Goal: Task Accomplishment & Management: Manage account settings

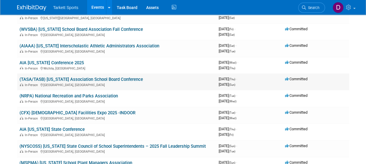
click at [110, 80] on link "(TASA/TASB) [US_STATE] Association School Board Conference" at bounding box center [82, 79] width 124 height 5
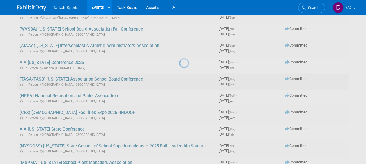
scroll to position [87, 0]
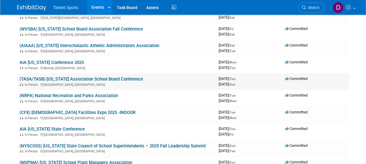
click at [89, 80] on link "(TASA/TASB) [US_STATE] Association School Board Conference" at bounding box center [82, 79] width 124 height 5
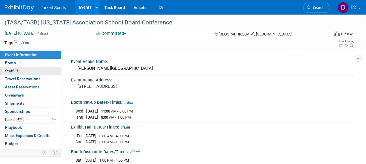
click at [12, 72] on span "Staff 6" at bounding box center [12, 71] width 15 height 5
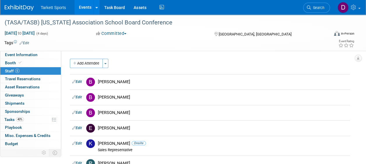
drag, startPoint x: 222, startPoint y: 116, endPoint x: 172, endPoint y: 59, distance: 75.3
click at [172, 59] on div "Add Attendee Toggle Dropdown Quick -Tag Attendees Apply" at bounding box center [210, 63] width 280 height 9
click at [107, 63] on span "button" at bounding box center [105, 63] width 2 height 1
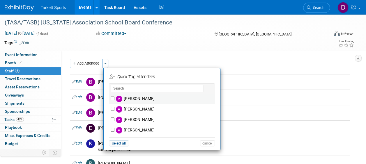
click at [130, 99] on label "[PERSON_NAME]" at bounding box center [165, 99] width 103 height 10
click at [114, 99] on input "[PERSON_NAME]" at bounding box center [113, 99] width 4 height 4
checkbox input "true"
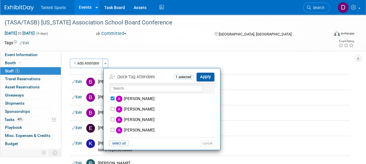
click at [206, 74] on button "Apply" at bounding box center [206, 77] width 18 height 8
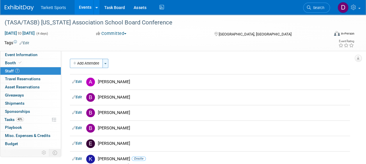
click at [104, 64] on button "Toggle Dropdown" at bounding box center [106, 63] width 6 height 9
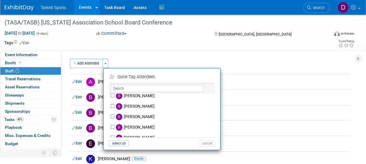
scroll to position [87, 0]
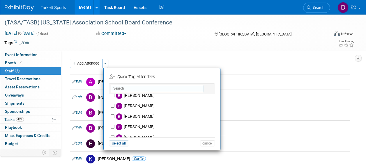
click at [149, 90] on input "text" at bounding box center [157, 88] width 93 height 7
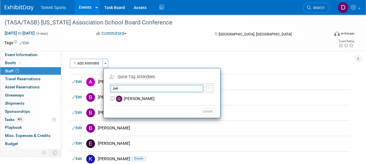
scroll to position [0, 0]
type input "pels"
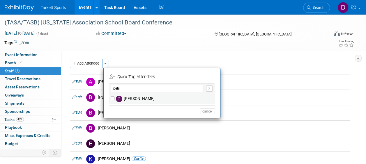
click at [129, 96] on label "[PERSON_NAME]" at bounding box center [165, 99] width 103 height 10
click at [114, 97] on input "[PERSON_NAME]" at bounding box center [113, 99] width 4 height 4
checkbox input "true"
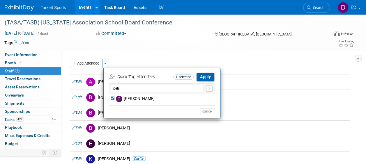
click at [205, 79] on button "Apply" at bounding box center [206, 77] width 18 height 8
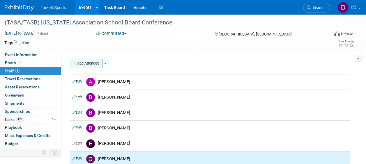
click at [91, 65] on button "Add Attendee" at bounding box center [86, 63] width 33 height 9
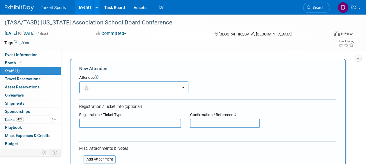
scroll to position [144, 0]
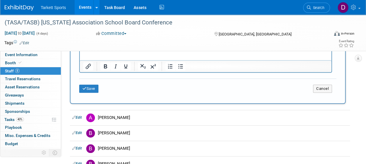
click at [9, 68] on link "8 Staff 8" at bounding box center [30, 71] width 61 height 8
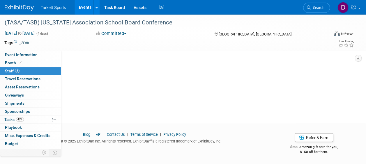
scroll to position [0, 0]
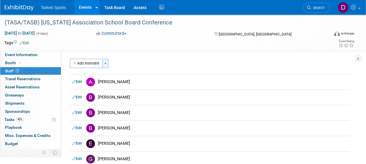
click at [107, 64] on button "Toggle Dropdown" at bounding box center [106, 63] width 6 height 9
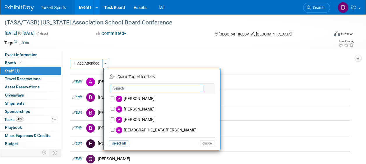
click at [122, 87] on input "text" at bounding box center [157, 88] width 93 height 7
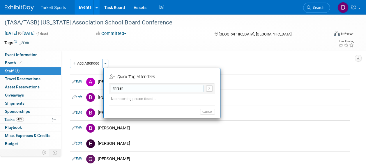
type input "thrash"
click at [185, 112] on td "select all" at bounding box center [154, 112] width 91 height 6
click at [199, 122] on td "[PERSON_NAME]" at bounding box center [223, 128] width 255 height 15
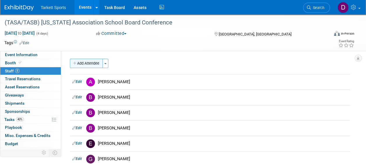
click at [98, 64] on button "Add Attendee" at bounding box center [86, 63] width 33 height 9
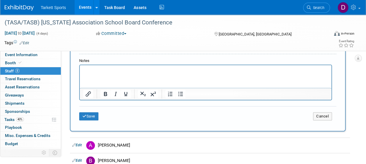
scroll to position [116, 0]
click at [9, 67] on link "8 Staff 8" at bounding box center [30, 71] width 61 height 8
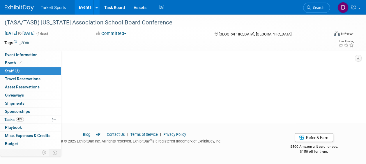
scroll to position [0, 0]
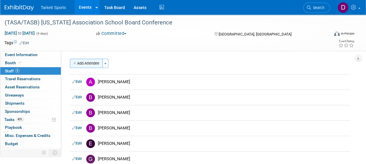
click at [94, 62] on button "Add Attendee" at bounding box center [86, 63] width 33 height 9
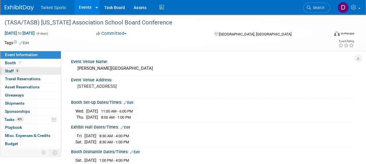
click at [10, 70] on span "Staff 8" at bounding box center [12, 71] width 15 height 5
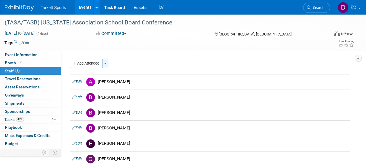
click at [107, 64] on button "Toggle Dropdown" at bounding box center [106, 63] width 6 height 9
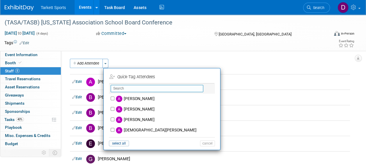
click at [128, 88] on input "text" at bounding box center [157, 88] width 93 height 7
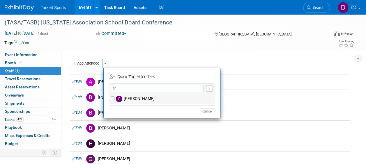
type input "fr"
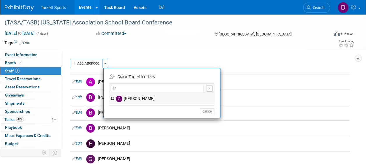
click at [114, 97] on input "[PERSON_NAME]" at bounding box center [113, 99] width 4 height 4
checkbox input "true"
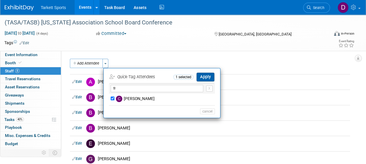
click at [211, 77] on button "Apply" at bounding box center [206, 77] width 18 height 8
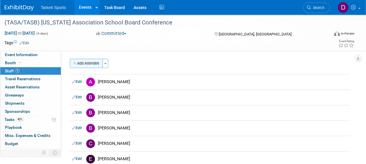
click at [85, 66] on button "Add Attendee" at bounding box center [86, 63] width 33 height 9
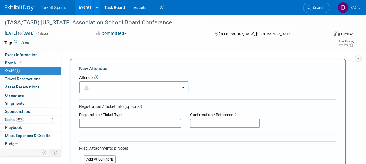
click at [7, 70] on span "Staff 9" at bounding box center [12, 71] width 15 height 5
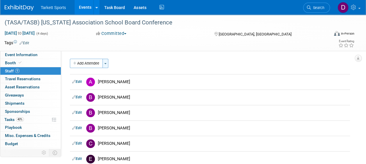
click at [106, 64] on button "Toggle Dropdown" at bounding box center [106, 63] width 6 height 9
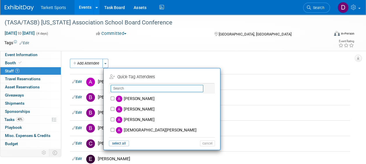
click at [129, 87] on input "text" at bounding box center [157, 88] width 93 height 7
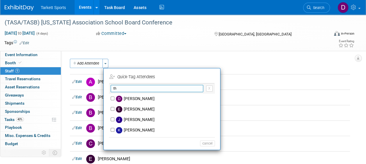
type input "t"
type input "s"
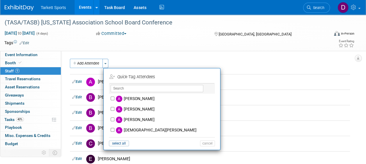
click at [164, 59] on div "Add Attendee Toggle Dropdown Quick -Tag Attendees Apply" at bounding box center [210, 63] width 280 height 9
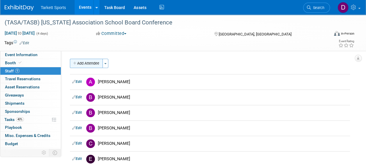
click at [91, 61] on button "Add Attendee" at bounding box center [86, 63] width 33 height 9
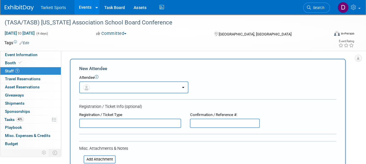
click at [142, 90] on button "button" at bounding box center [133, 88] width 109 height 12
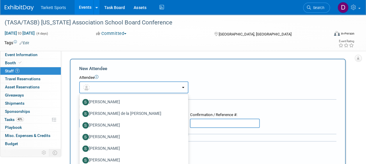
scroll to position [1364, 0]
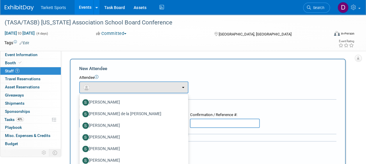
click at [228, 80] on div "Attendee" at bounding box center [207, 78] width 257 height 6
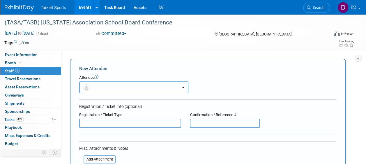
click at [131, 86] on button "button" at bounding box center [133, 88] width 109 height 12
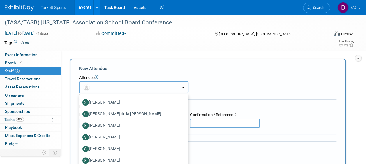
scroll to position [0, 0]
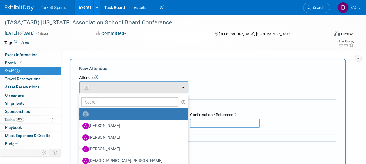
click at [292, 96] on form "New Attendee Attendee <img src="https://www.exhibitday.com/Images/Unassigned-Us…" at bounding box center [207, 150] width 257 height 169
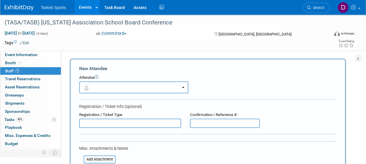
click at [98, 78] on icon at bounding box center [97, 77] width 4 height 4
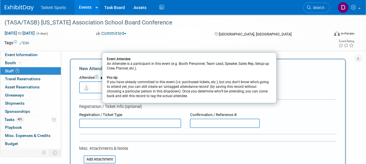
click at [160, 114] on div "Registration / Ticket Type" at bounding box center [130, 115] width 102 height 6
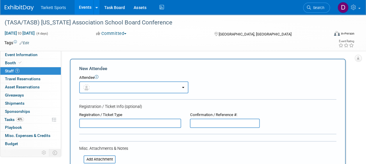
click at [106, 88] on button "button" at bounding box center [133, 88] width 109 height 12
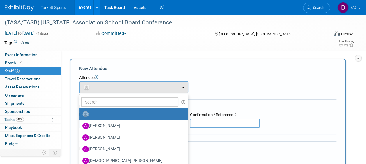
drag, startPoint x: 106, startPoint y: 88, endPoint x: 275, endPoint y: 103, distance: 169.9
click at [275, 103] on form "New Attendee Attendee <img src="https://www.exhibitday.com/Images/Unassigned-Us…" at bounding box center [207, 153] width 257 height 175
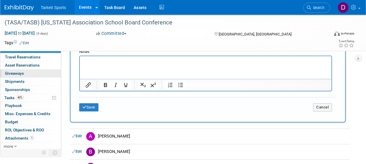
scroll to position [125, 0]
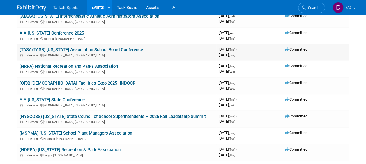
scroll to position [117, 0]
click at [117, 50] on link "(TASA/TASB) [US_STATE] Association School Board Conference" at bounding box center [82, 49] width 124 height 5
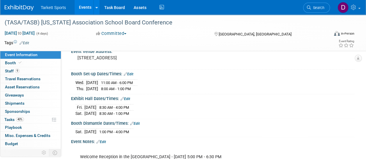
scroll to position [29, 0]
